Goal: Task Accomplishment & Management: Use online tool/utility

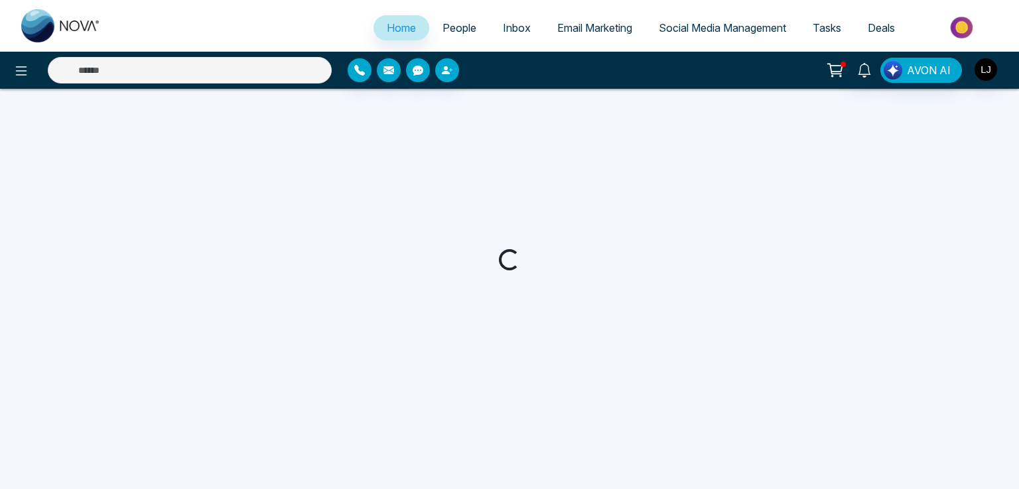
select select "*"
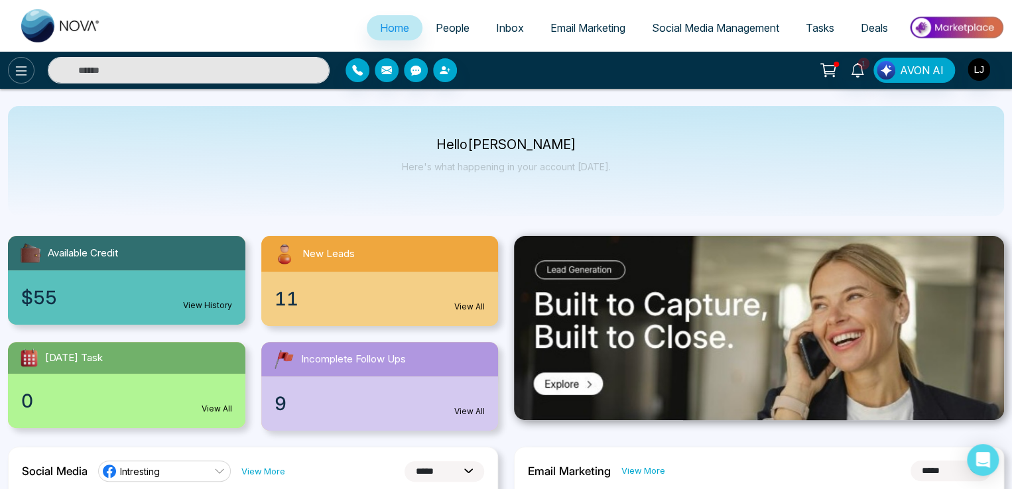
click at [25, 72] on icon at bounding box center [21, 71] width 16 height 16
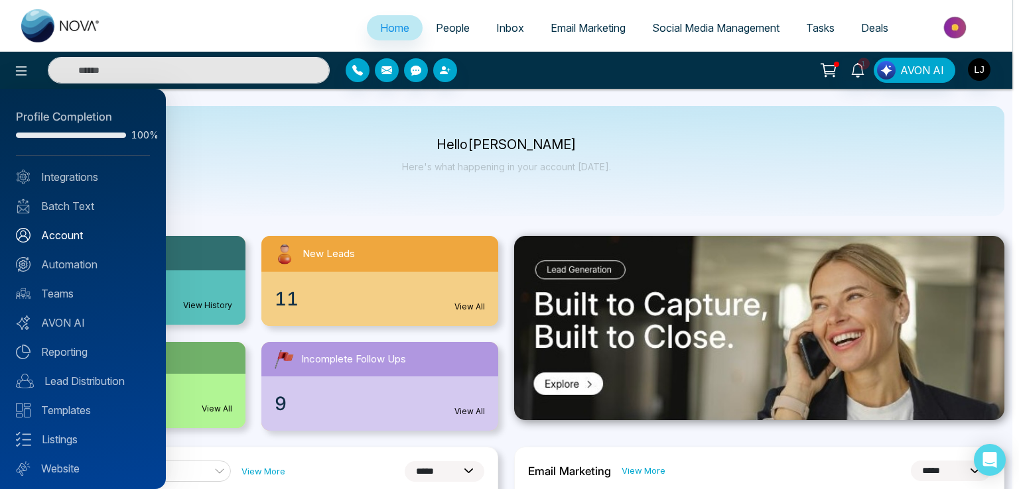
click at [72, 202] on link "Batch Text" at bounding box center [83, 206] width 134 height 16
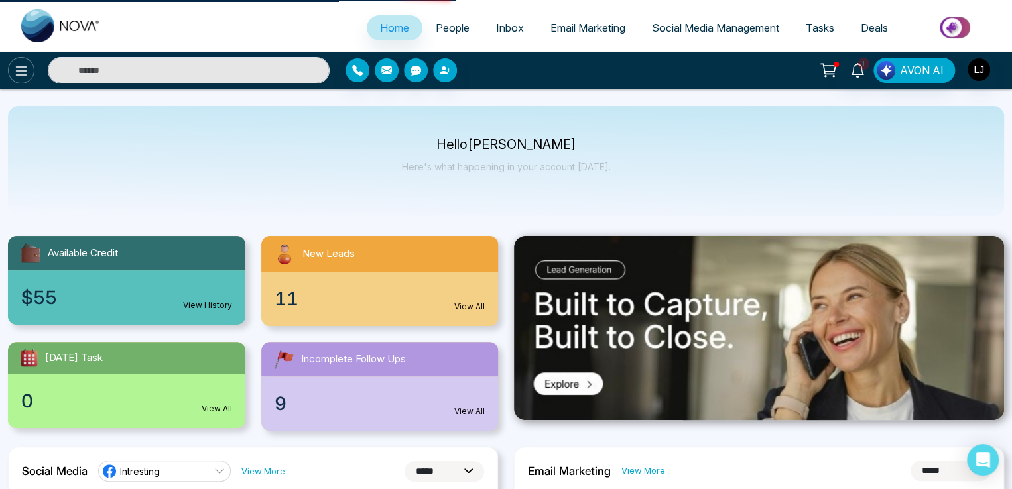
click at [29, 71] on icon at bounding box center [21, 71] width 16 height 16
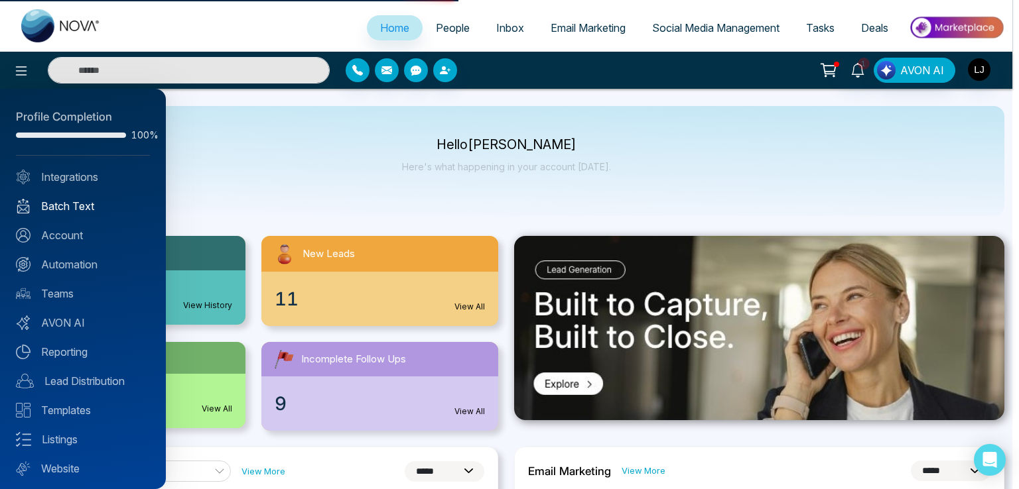
click at [64, 208] on link "Batch Text" at bounding box center [83, 206] width 134 height 16
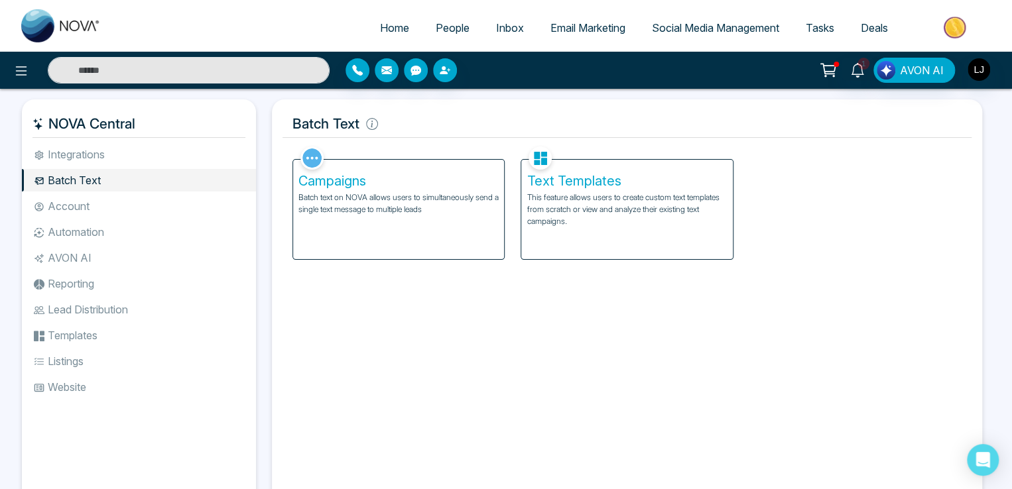
click at [539, 190] on div "Text Templates This feature allows users to create custom text templates from s…" at bounding box center [626, 209] width 211 height 99
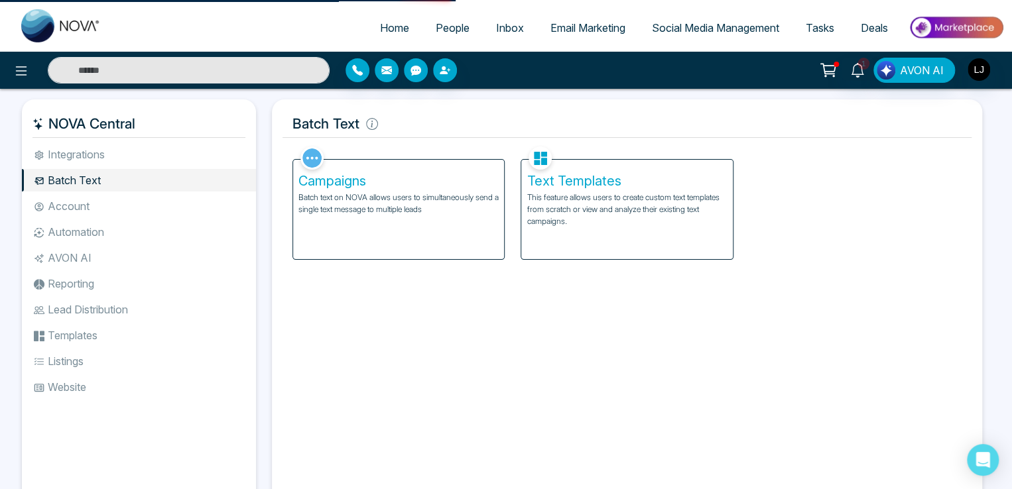
click at [581, 209] on p "This feature allows users to create custom text templates from scratch or view …" at bounding box center [627, 210] width 200 height 36
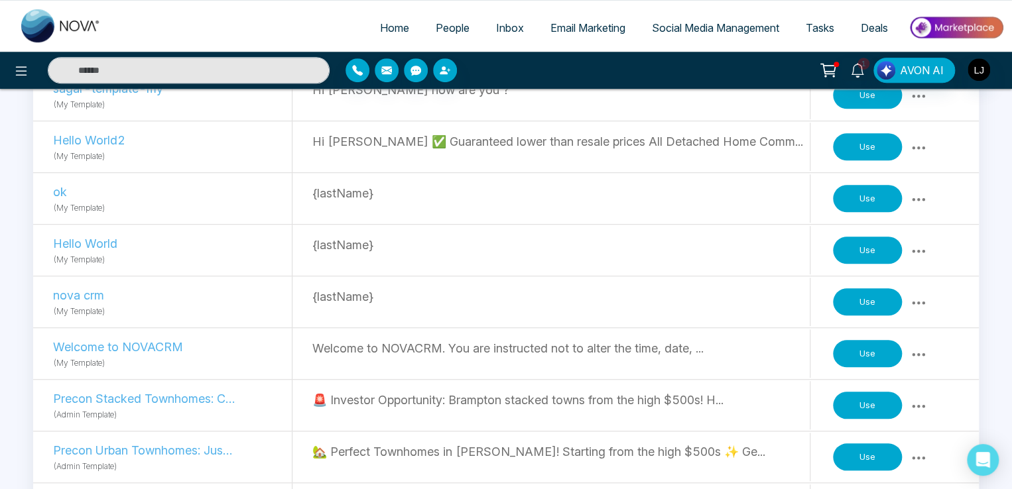
scroll to position [464, 0]
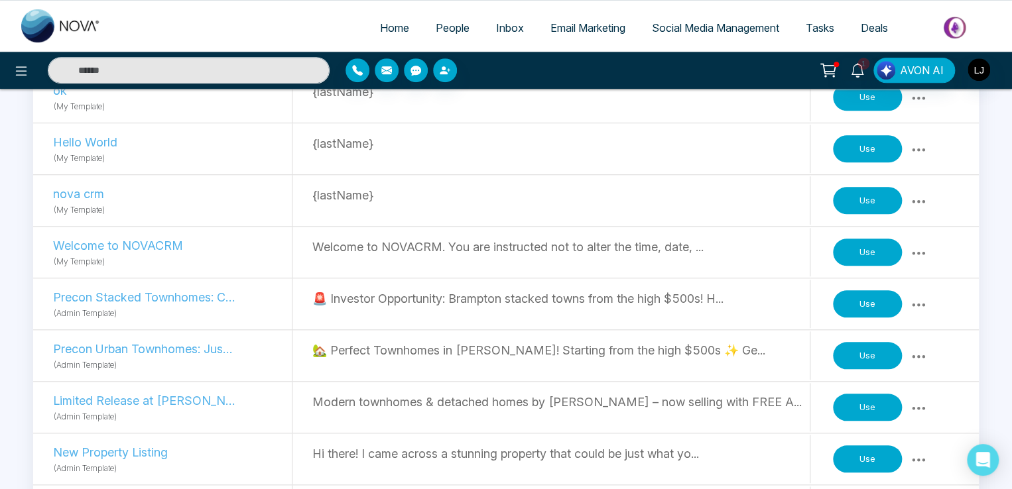
click at [867, 362] on button "Use" at bounding box center [867, 356] width 69 height 28
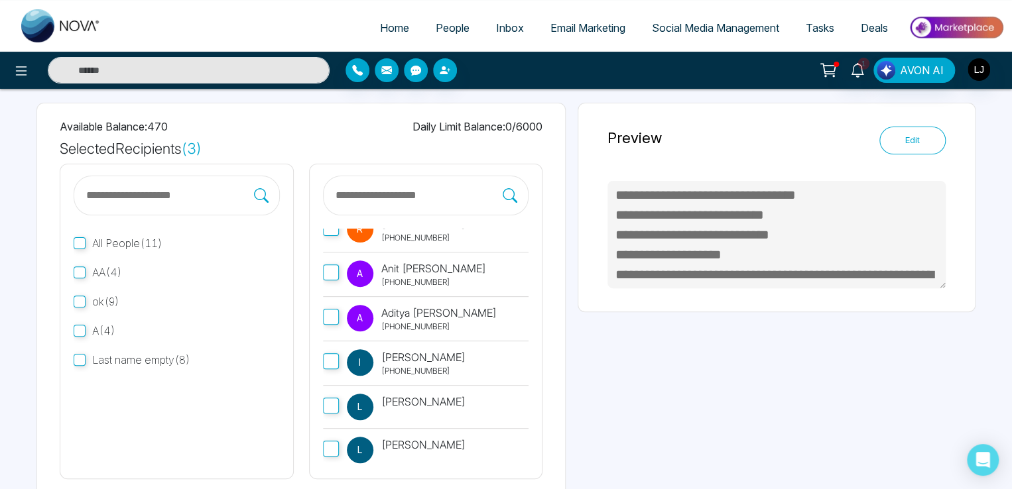
scroll to position [245, 0]
click at [326, 368] on label "l [PERSON_NAME] [PHONE_NUMBER]" at bounding box center [426, 362] width 206 height 44
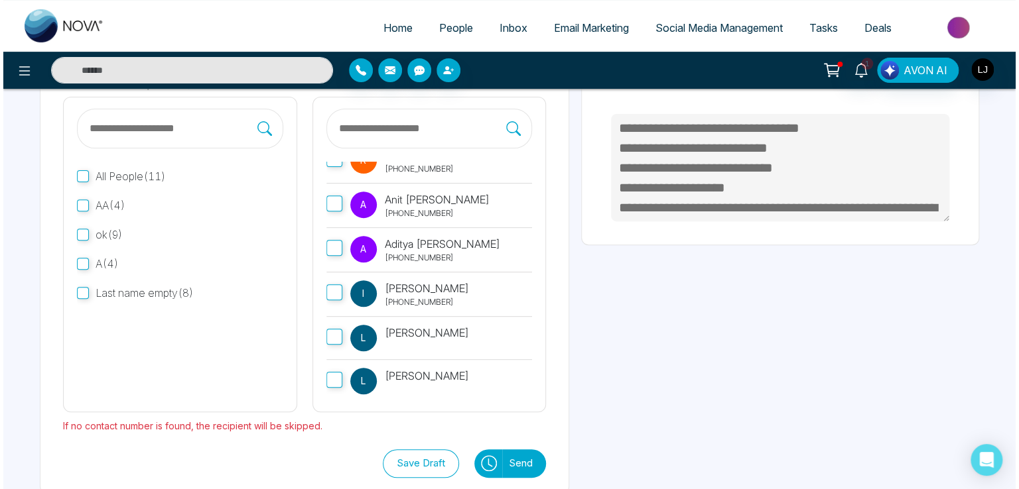
scroll to position [154, 0]
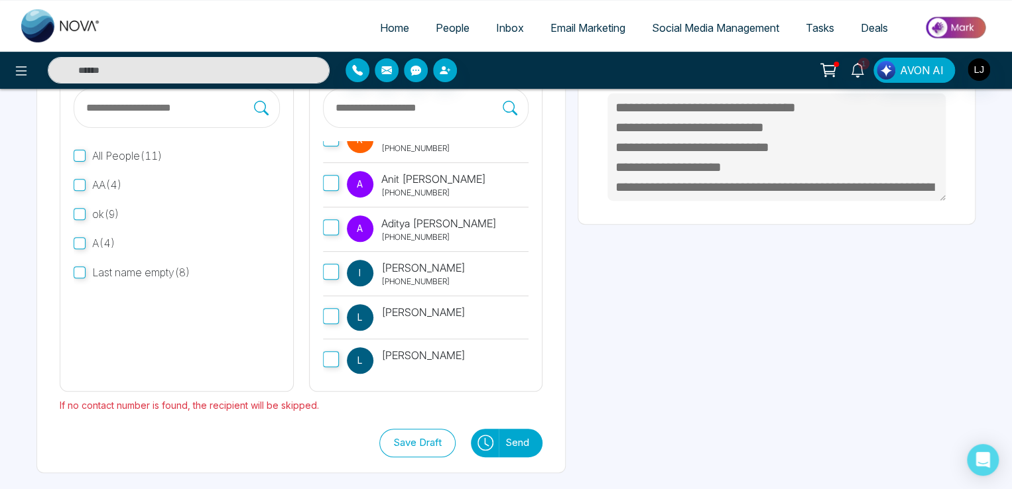
click at [486, 436] on icon at bounding box center [486, 443] width 16 height 16
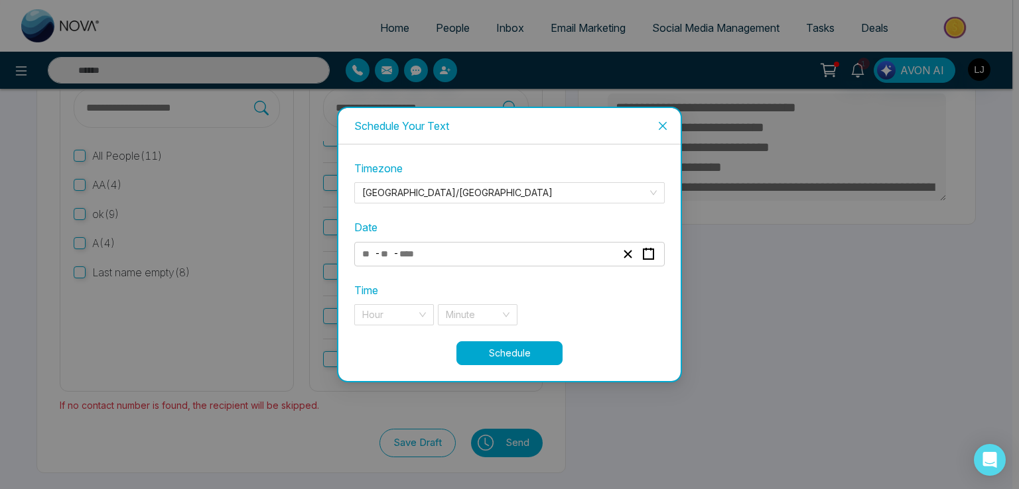
type textarea "**********"
click at [403, 254] on input "number" at bounding box center [413, 254] width 28 height 18
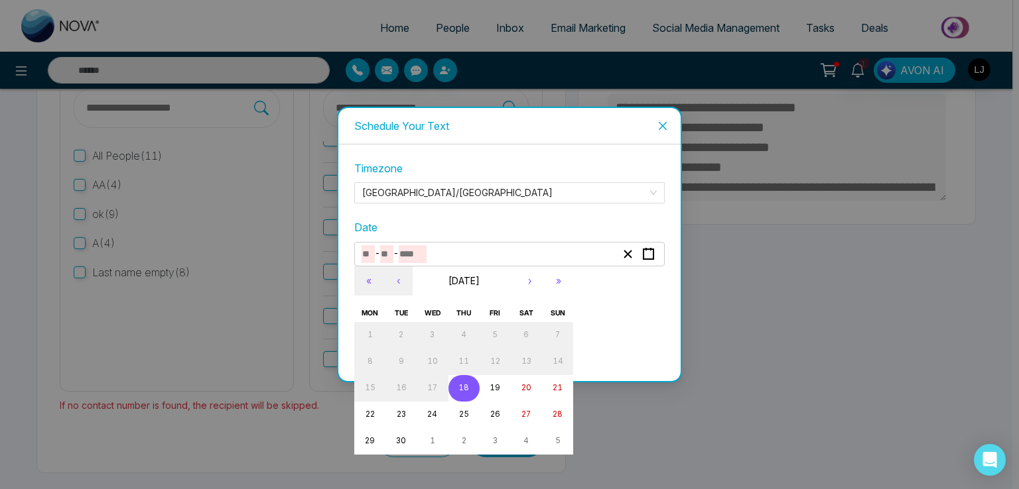
click at [467, 393] on button "18" at bounding box center [463, 388] width 31 height 27
type input "*"
type input "**"
type input "****"
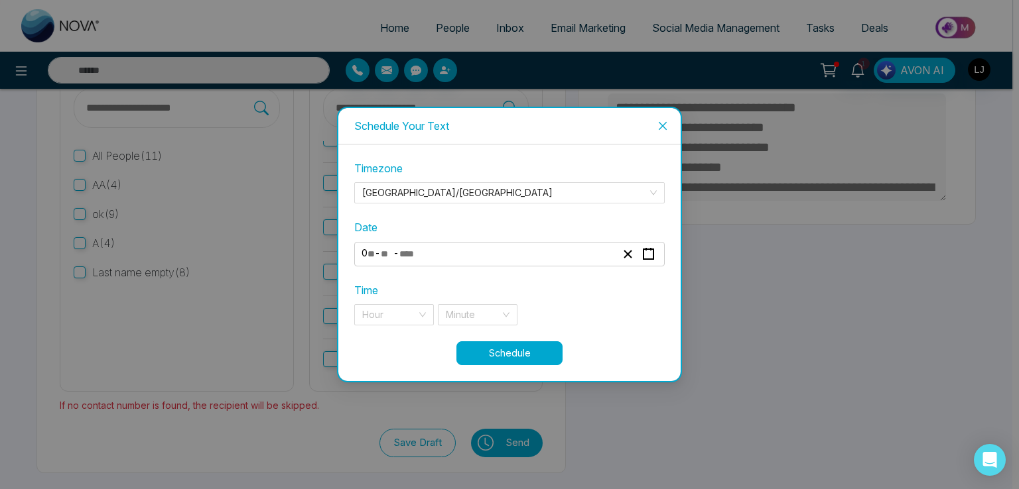
click at [368, 296] on label "Time" at bounding box center [366, 291] width 24 height 17
click at [375, 316] on input "search" at bounding box center [389, 315] width 54 height 20
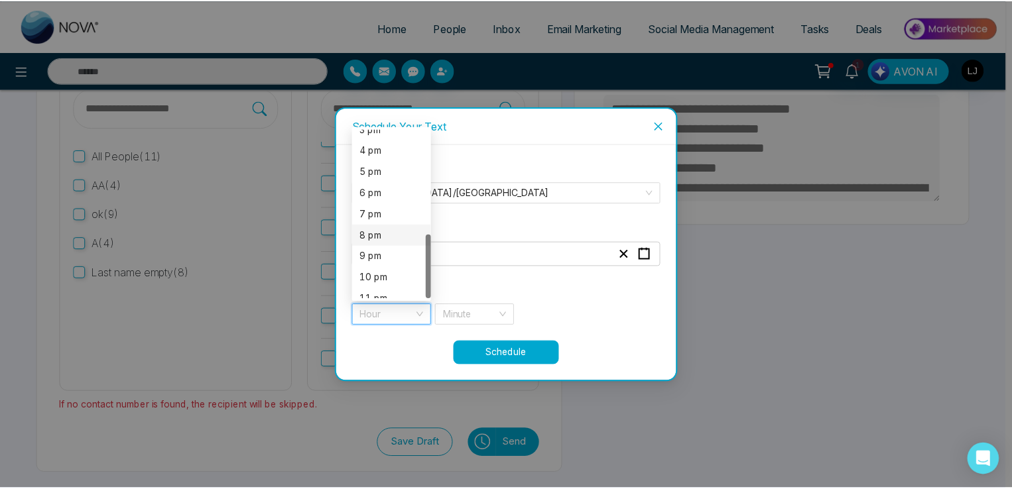
scroll to position [276, 0]
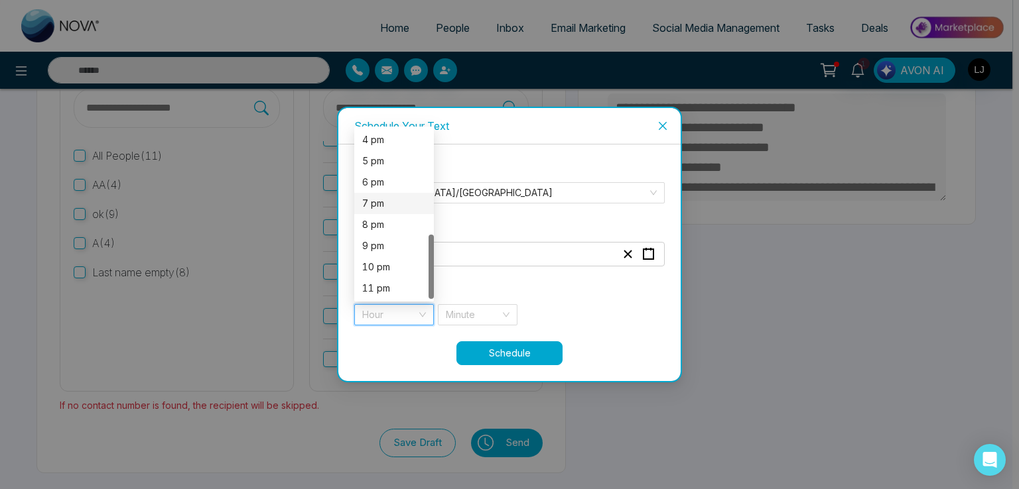
click at [376, 206] on div "7 pm" at bounding box center [394, 203] width 64 height 15
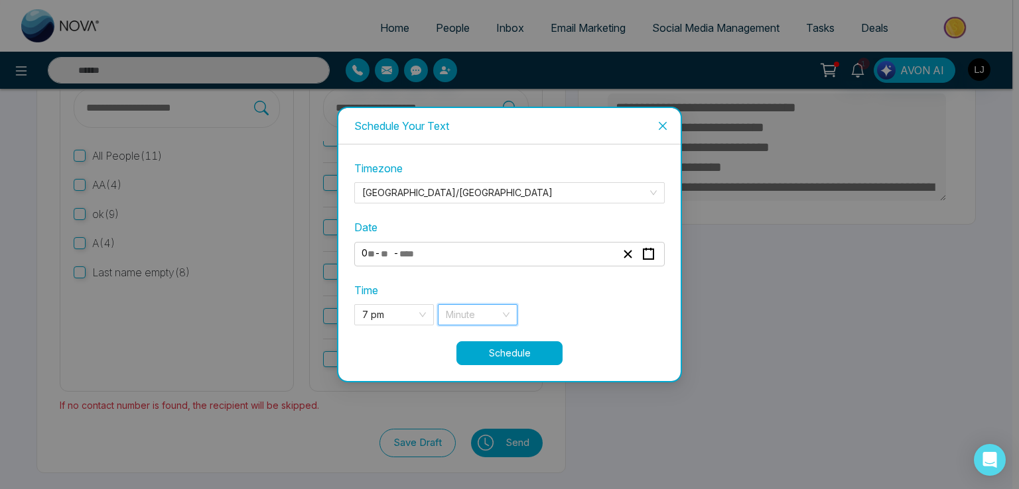
click at [455, 313] on input "search" at bounding box center [473, 315] width 54 height 20
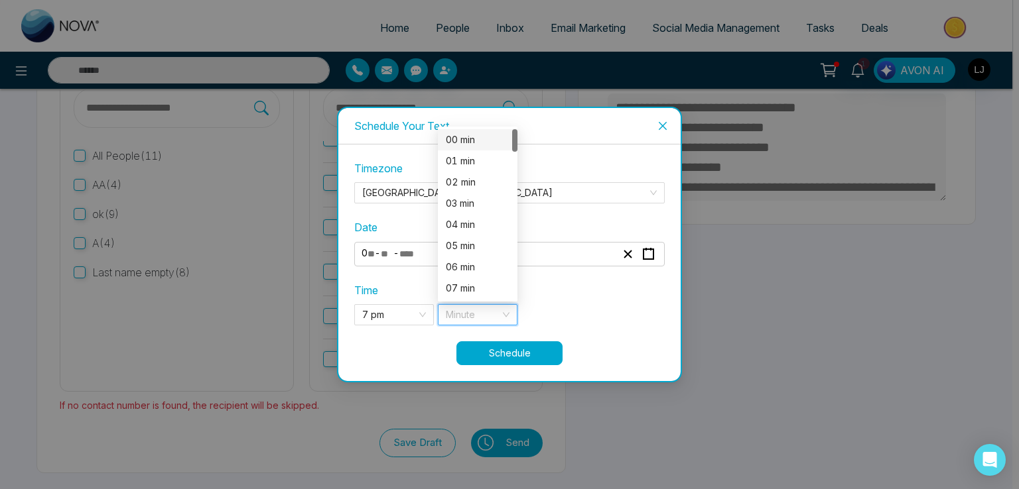
click at [459, 133] on div "00 min" at bounding box center [478, 140] width 64 height 15
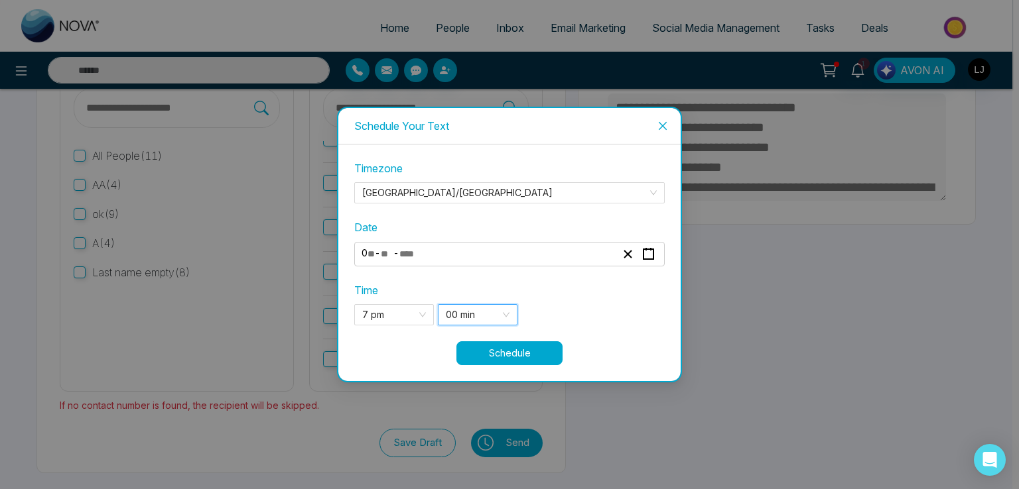
click at [516, 348] on button "Schedule" at bounding box center [509, 354] width 106 height 24
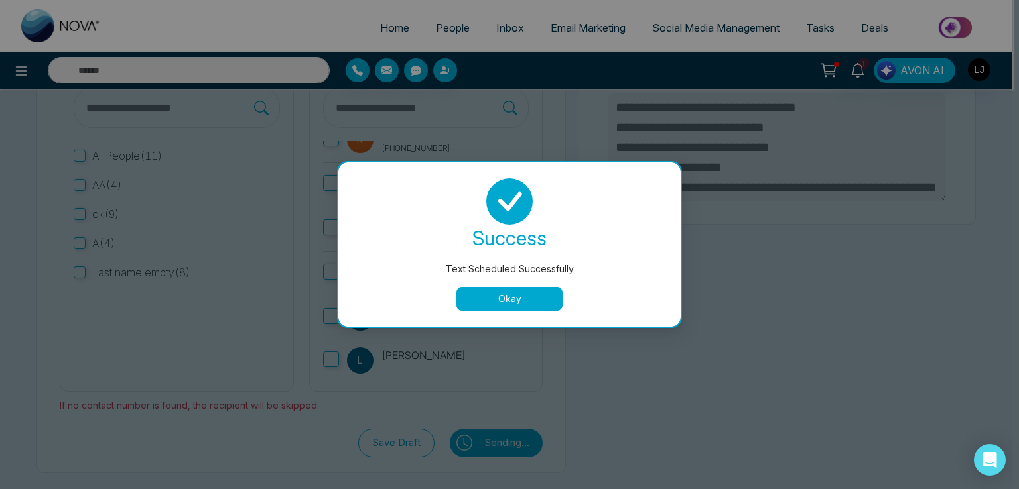
click at [489, 296] on button "Okay" at bounding box center [509, 299] width 106 height 24
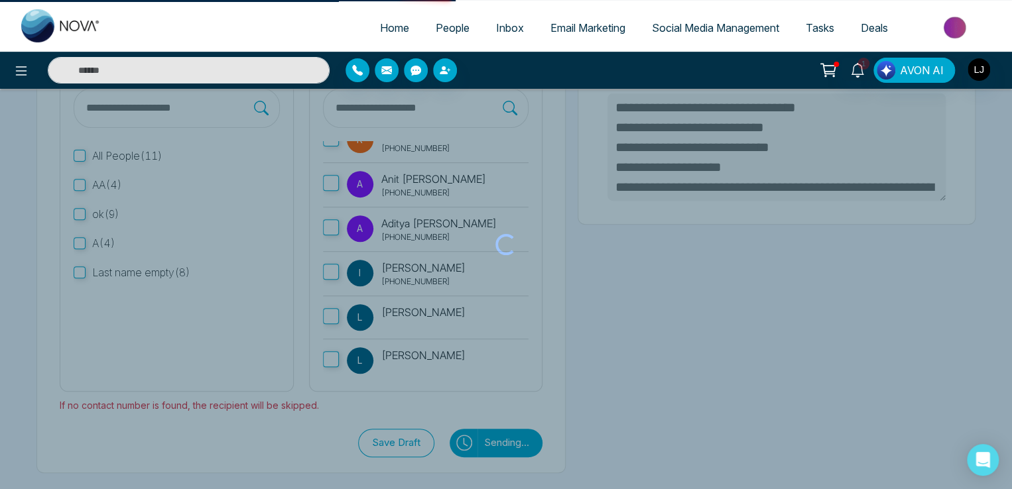
type textarea "**********"
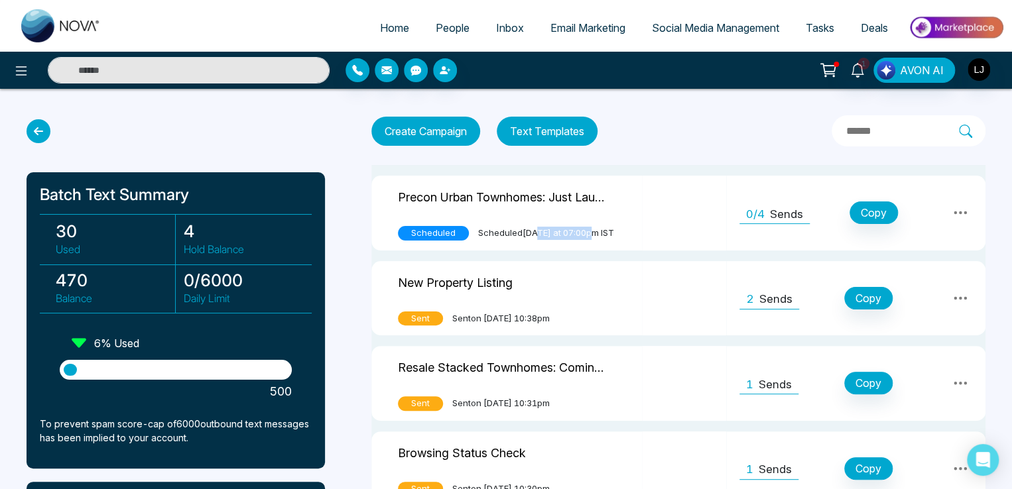
drag, startPoint x: 533, startPoint y: 231, endPoint x: 592, endPoint y: 230, distance: 58.4
click at [592, 230] on span "Scheduled [DATE] at 07:00pm IST" at bounding box center [546, 233] width 136 height 13
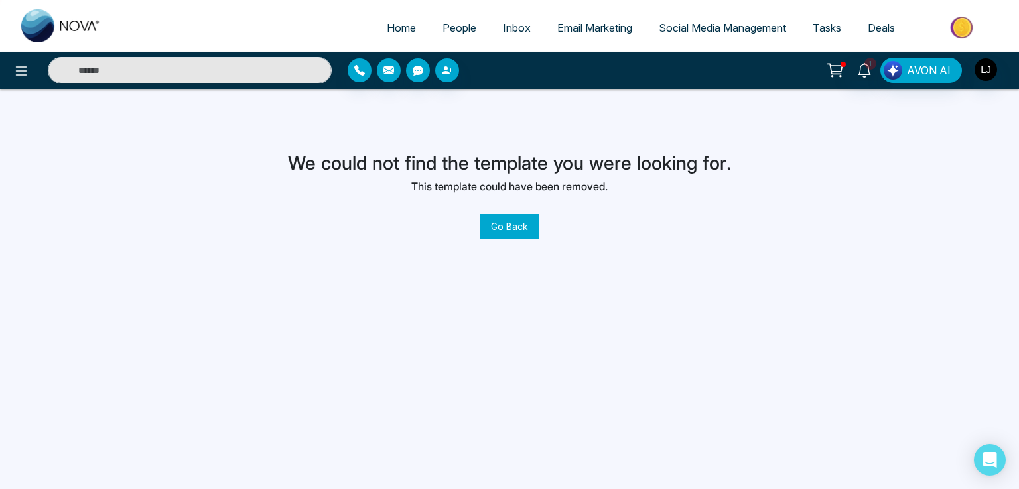
click at [513, 229] on button "Go Back" at bounding box center [509, 226] width 58 height 25
